Goal: Task Accomplishment & Management: Complete application form

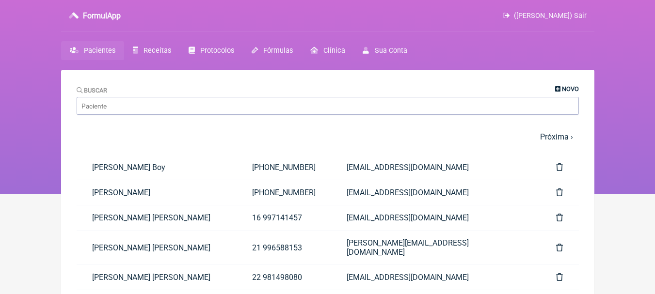
click at [572, 88] on span "Novo" at bounding box center [570, 88] width 17 height 7
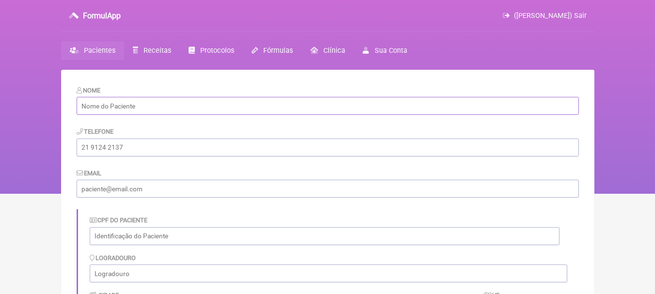
click at [218, 100] on input "text" at bounding box center [328, 106] width 502 height 18
paste input "Cleber Bange da Fonseca Junior"
type input "Cleber Bange da Fonseca Junior"
click at [149, 149] on input "tel" at bounding box center [328, 148] width 502 height 18
paste input "22 99236-1228"
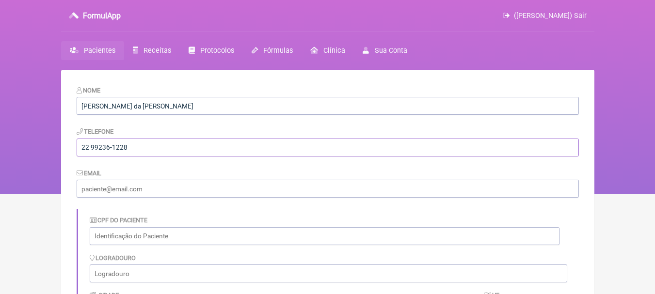
type input "22 99236-1228"
click at [247, 186] on input "email" at bounding box center [328, 189] width 502 height 18
paste input "cleberbange@hotmail.com"
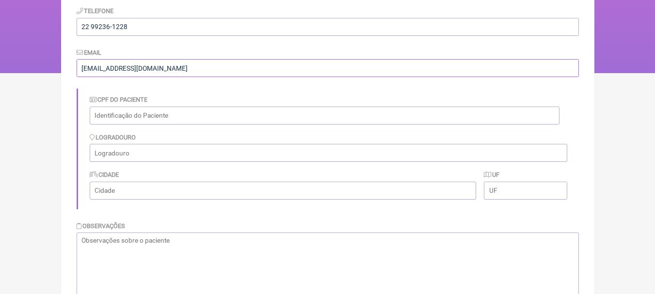
scroll to position [217, 0]
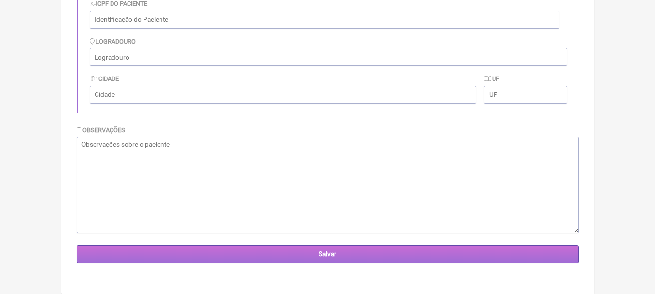
type input "cleberbange@hotmail.com"
click at [391, 251] on input "Salvar" at bounding box center [328, 254] width 502 height 18
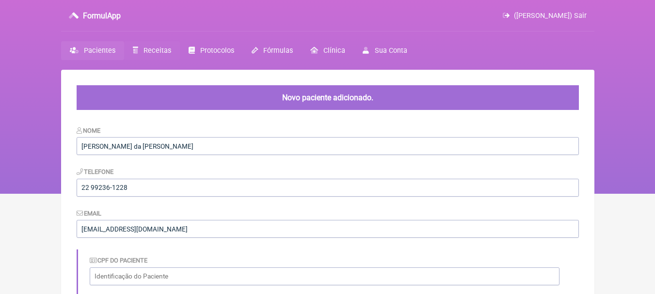
click at [148, 46] on link "Receitas" at bounding box center [152, 50] width 56 height 19
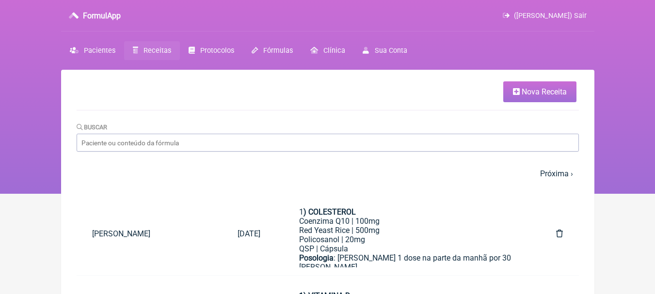
click at [537, 91] on span "Nova Receita" at bounding box center [544, 91] width 45 height 9
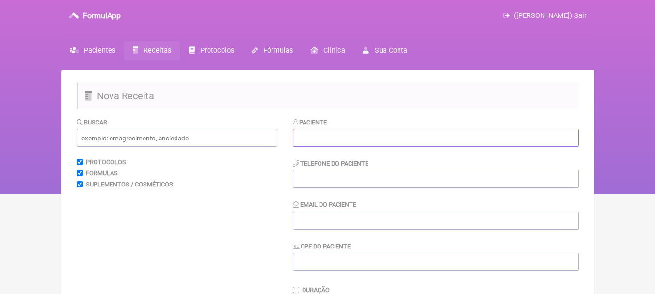
click at [320, 135] on input "text" at bounding box center [436, 138] width 286 height 18
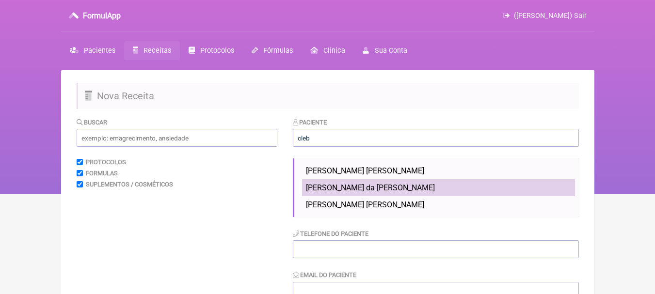
click at [396, 186] on span "Cleber Bange da Fonseca Junior" at bounding box center [370, 187] width 129 height 9
type input "Cleber Bange da Fonseca Junior"
type input "22 99236-1228"
type input "cleberbange@hotmail.com"
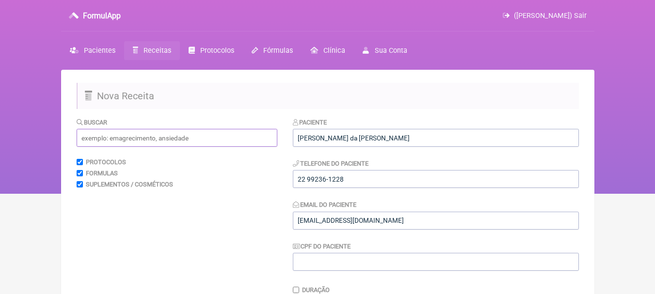
click at [176, 136] on input "text" at bounding box center [177, 138] width 201 height 18
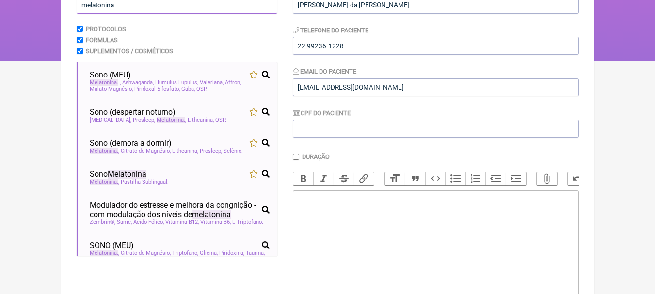
scroll to position [145, 0]
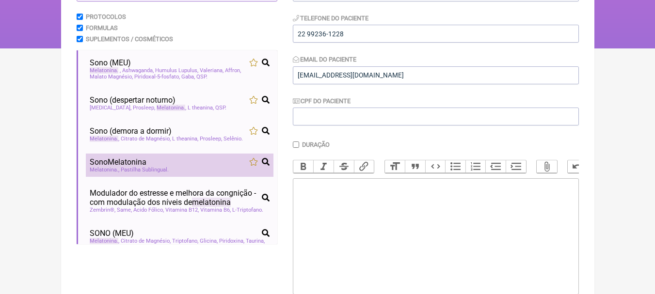
type input "melatonina"
click at [199, 172] on div "Melatonina Pastilha Sublingual" at bounding box center [180, 170] width 180 height 6
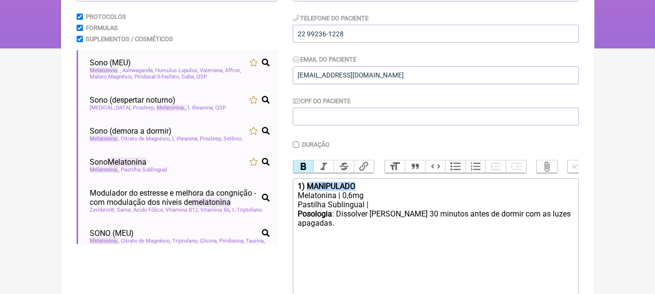
drag, startPoint x: 373, startPoint y: 192, endPoint x: 310, endPoint y: 190, distance: 63.1
click at [310, 190] on div "1) MANIPULADO" at bounding box center [435, 186] width 275 height 9
drag, startPoint x: 352, startPoint y: 204, endPoint x: 360, endPoint y: 193, distance: 13.1
click at [353, 200] on div "Melatonina | 0,6mg" at bounding box center [435, 195] width 275 height 9
drag, startPoint x: 364, startPoint y: 212, endPoint x: 297, endPoint y: 212, distance: 66.4
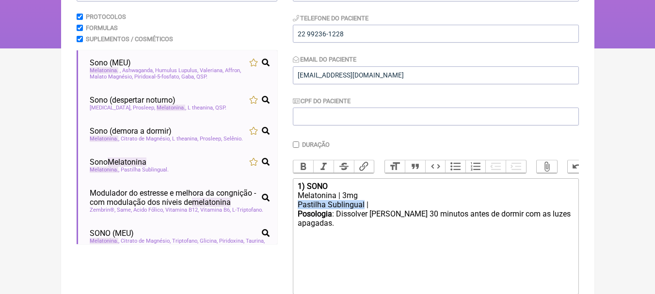
click at [297, 212] on trix-editor "1) SONO Melatonina | 3mg Pastilha Sublingual | Posologia : Dissolver uma pastil…" at bounding box center [436, 236] width 286 height 116
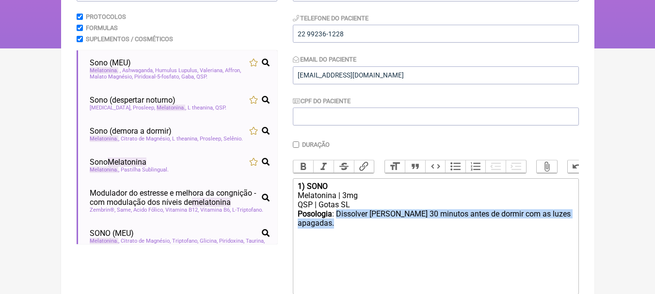
drag, startPoint x: 337, startPoint y: 220, endPoint x: 339, endPoint y: 227, distance: 7.7
click at [339, 227] on div "Posologia : Dissolver uma pastilha 30 minutos antes de dormir com as luzes apag…" at bounding box center [435, 223] width 275 height 29
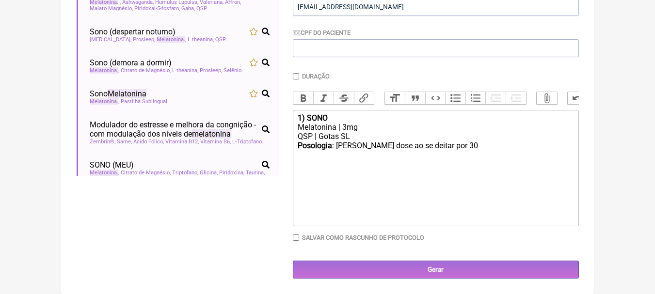
scroll to position [221, 0]
type trix-editor "<div><strong>1) SONO</strong></div><div>Melatonina | 3mg</div><div>QSP | Gotas …"
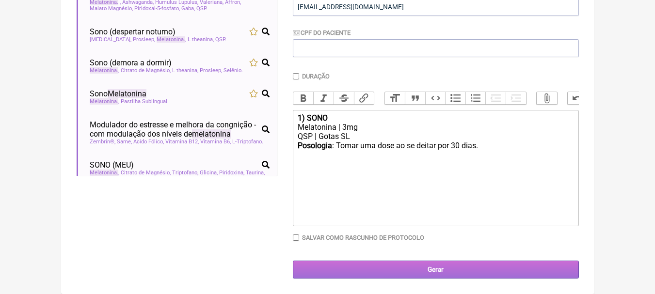
click at [463, 273] on input "Gerar" at bounding box center [436, 270] width 286 height 18
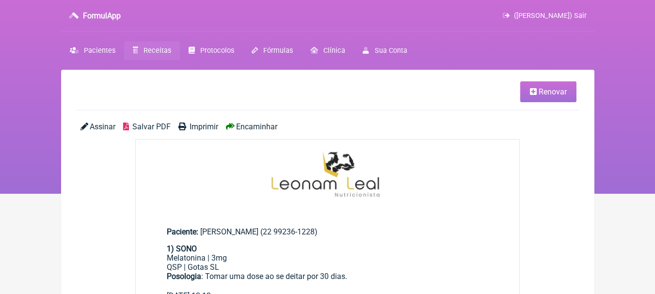
click at [147, 126] on span "Salvar PDF" at bounding box center [151, 126] width 38 height 9
